Goal: Task Accomplishment & Management: Manage account settings

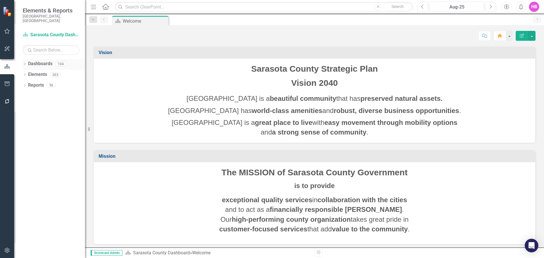
click at [25, 63] on icon at bounding box center [24, 64] width 1 height 3
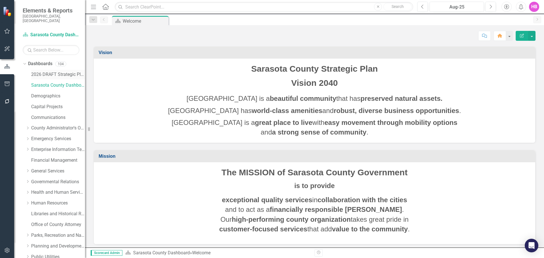
click at [43, 71] on link "2026 DRAFT Strategic Plan" at bounding box center [58, 74] width 54 height 7
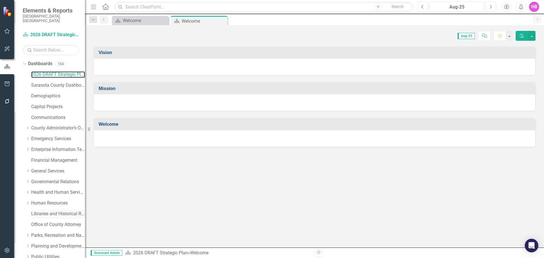
scroll to position [97, 0]
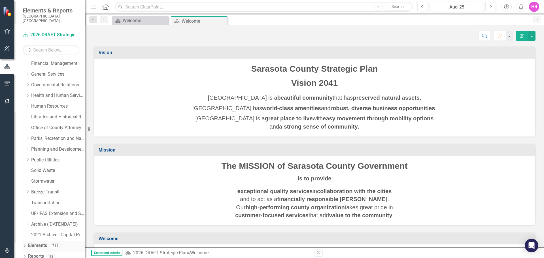
click at [24, 245] on icon "Dropdown" at bounding box center [25, 246] width 4 height 3
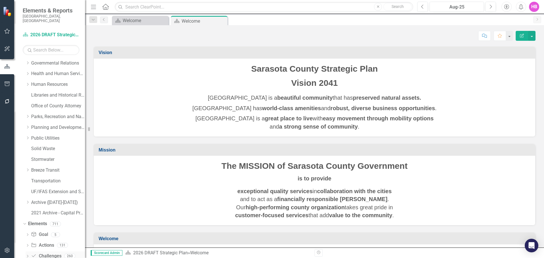
scroll to position [140, 0]
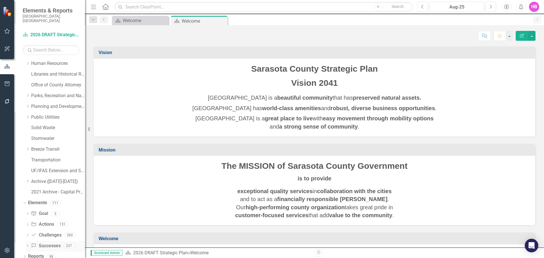
click at [49, 243] on link "Success Successes" at bounding box center [45, 246] width 29 height 7
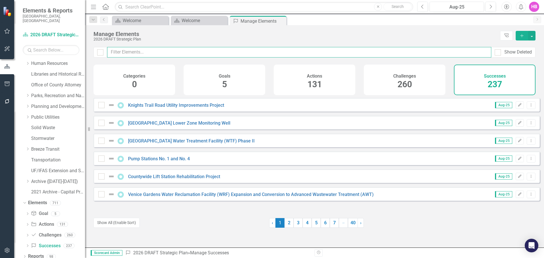
click at [152, 52] on input "text" at bounding box center [299, 52] width 384 height 10
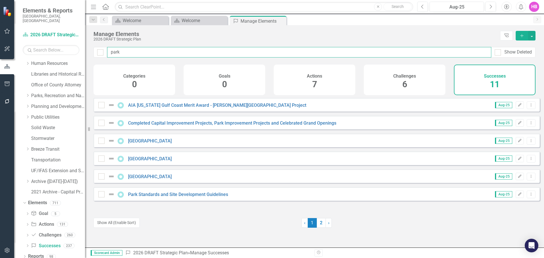
type input "park"
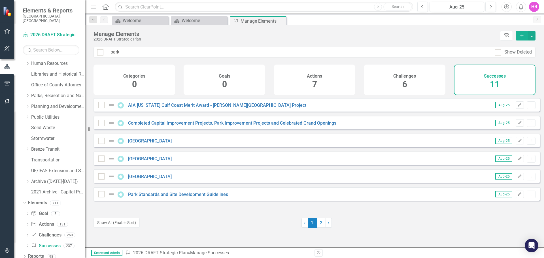
click at [517, 160] on icon "Edit" at bounding box center [519, 158] width 4 height 3
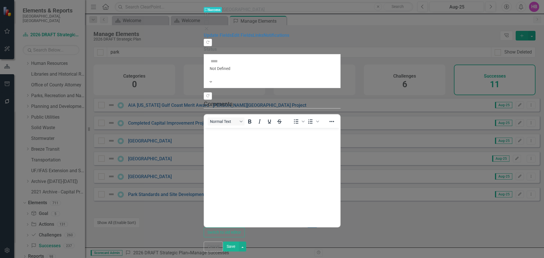
click at [209, 26] on icon "Close" at bounding box center [207, 28] width 6 height 5
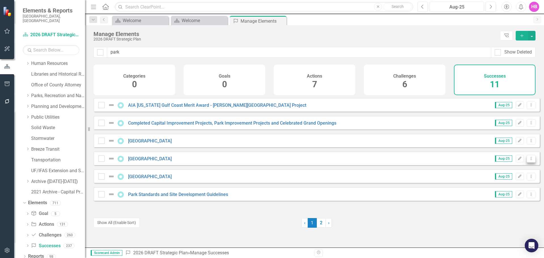
click at [526, 163] on button "Dropdown Menu" at bounding box center [530, 159] width 9 height 8
click at [501, 193] on link "Copy Duplicate Success" at bounding box center [505, 193] width 50 height 10
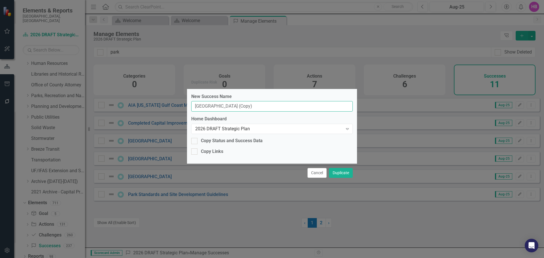
drag, startPoint x: 280, startPoint y: 108, endPoint x: 130, endPoint y: 110, distance: 150.1
click at [130, 110] on div "Duplicate Risk New Success Name [GEOGRAPHIC_DATA] (Copy) Home Dashboard 2026 DR…" at bounding box center [272, 129] width 544 height 258
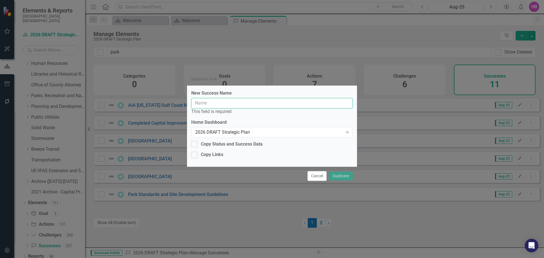
click at [195, 104] on input "New Success Name" at bounding box center [271, 103] width 161 height 10
paste input "Land Acquisition and Management Program"
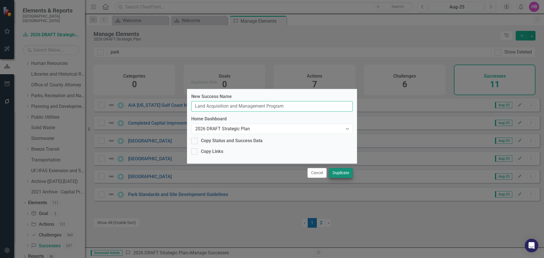
type input "Land Acquisition and Management Program"
click at [339, 173] on button "Duplicate" at bounding box center [341, 173] width 24 height 10
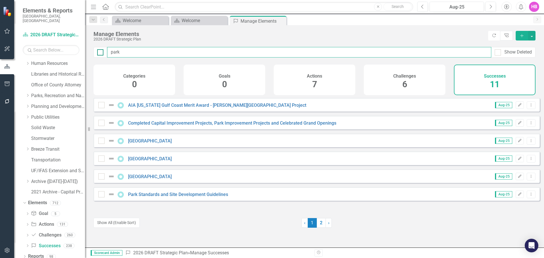
drag, startPoint x: 124, startPoint y: 53, endPoint x: 102, endPoint y: 52, distance: 22.4
click at [102, 52] on div "park Show Deleted" at bounding box center [314, 52] width 442 height 10
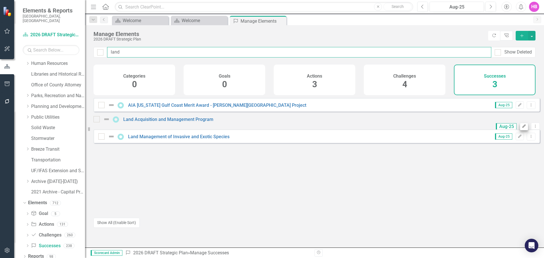
type input "land"
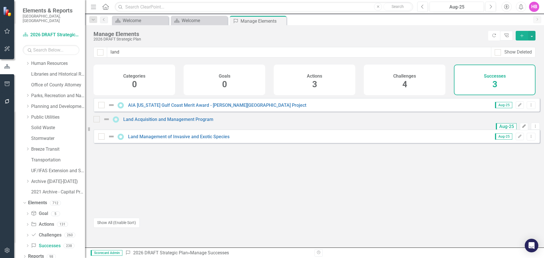
click at [522, 126] on icon "button" at bounding box center [523, 125] width 3 height 3
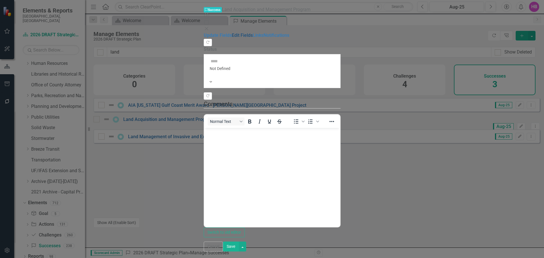
click at [232, 33] on link "Edit Fields" at bounding box center [242, 35] width 21 height 5
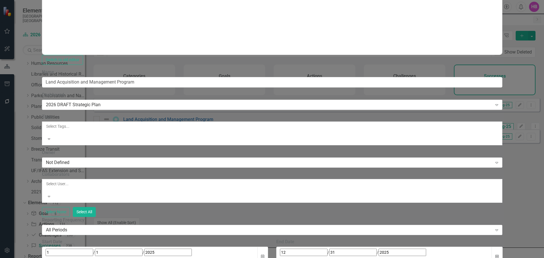
scroll to position [170, 0]
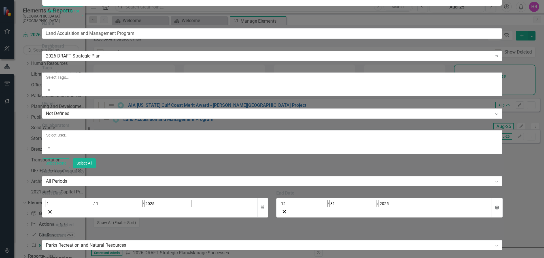
scroll to position [0, 0]
drag, startPoint x: 192, startPoint y: 286, endPoint x: 33, endPoint y: 289, distance: 158.3
drag, startPoint x: 215, startPoint y: 305, endPoint x: 220, endPoint y: 307, distance: 5.5
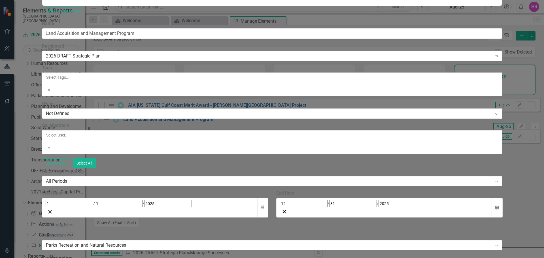
scroll to position [227, 0]
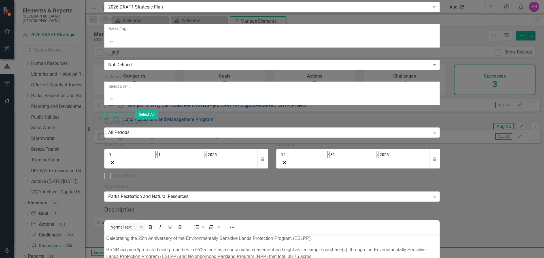
scroll to position [0, 0]
drag, startPoint x: 212, startPoint y: 413, endPoint x: 243, endPoint y: 582, distance: 171.9
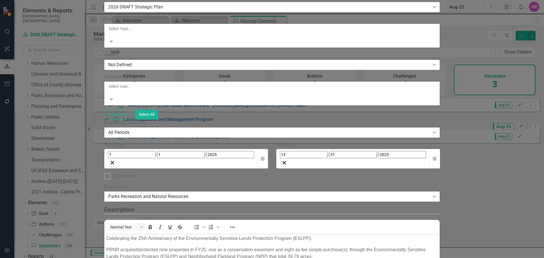
drag, startPoint x: 391, startPoint y: 410, endPoint x: 399, endPoint y: 411, distance: 8.3
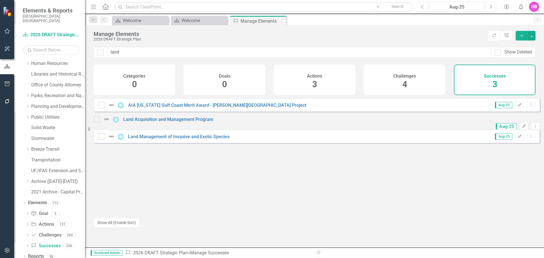
click at [537, 10] on div "HB" at bounding box center [534, 7] width 10 height 10
click at [512, 71] on link "Logout Log Out" at bounding box center [516, 71] width 45 height 10
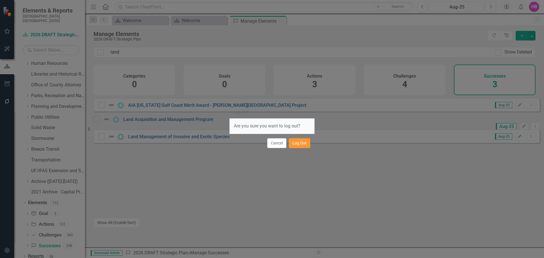
click at [296, 145] on button "Log Out" at bounding box center [300, 143] width 22 height 10
